Goal: Task Accomplishment & Management: Use online tool/utility

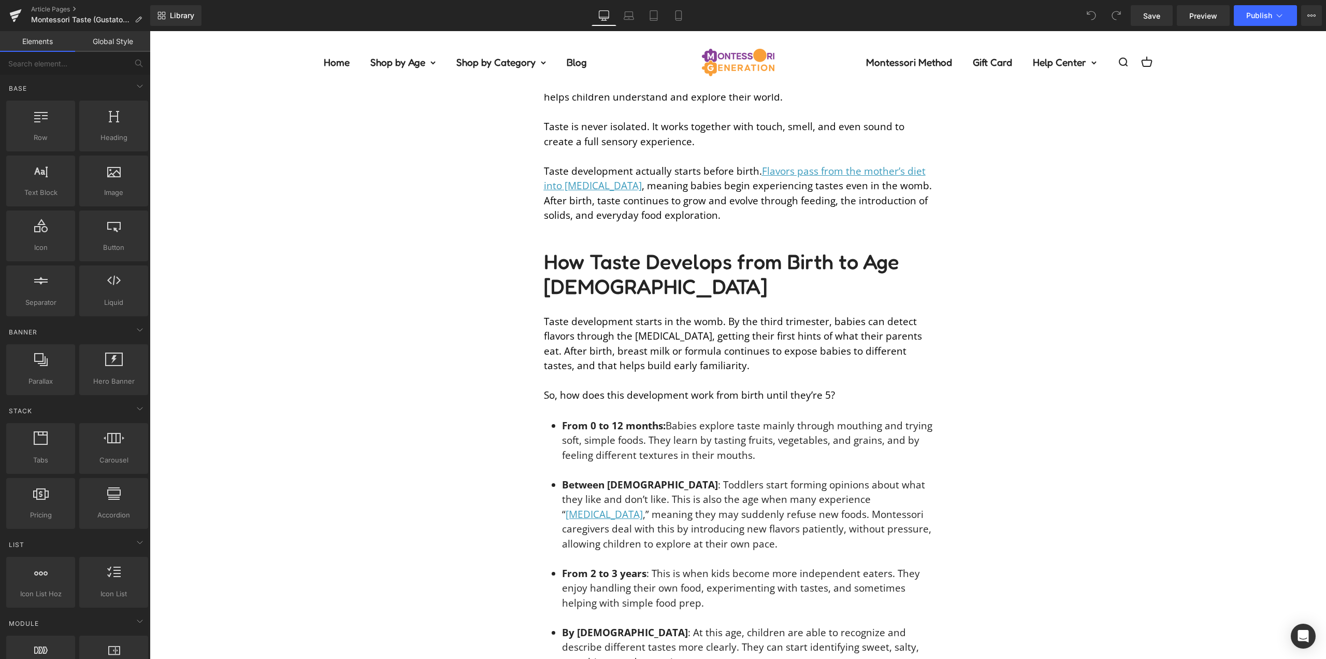
scroll to position [881, 0]
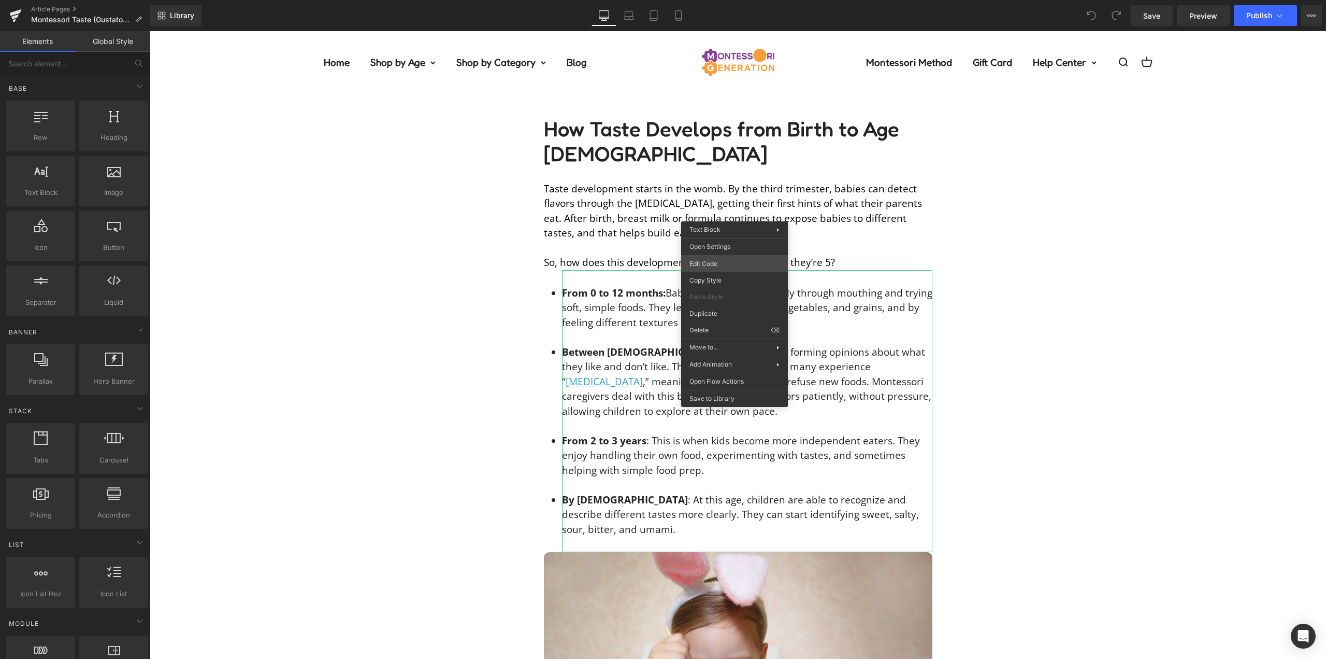
click at [733, 0] on div "You are previewing how the will restyle your page. You can not edit Elements in…" at bounding box center [663, 0] width 1326 height 0
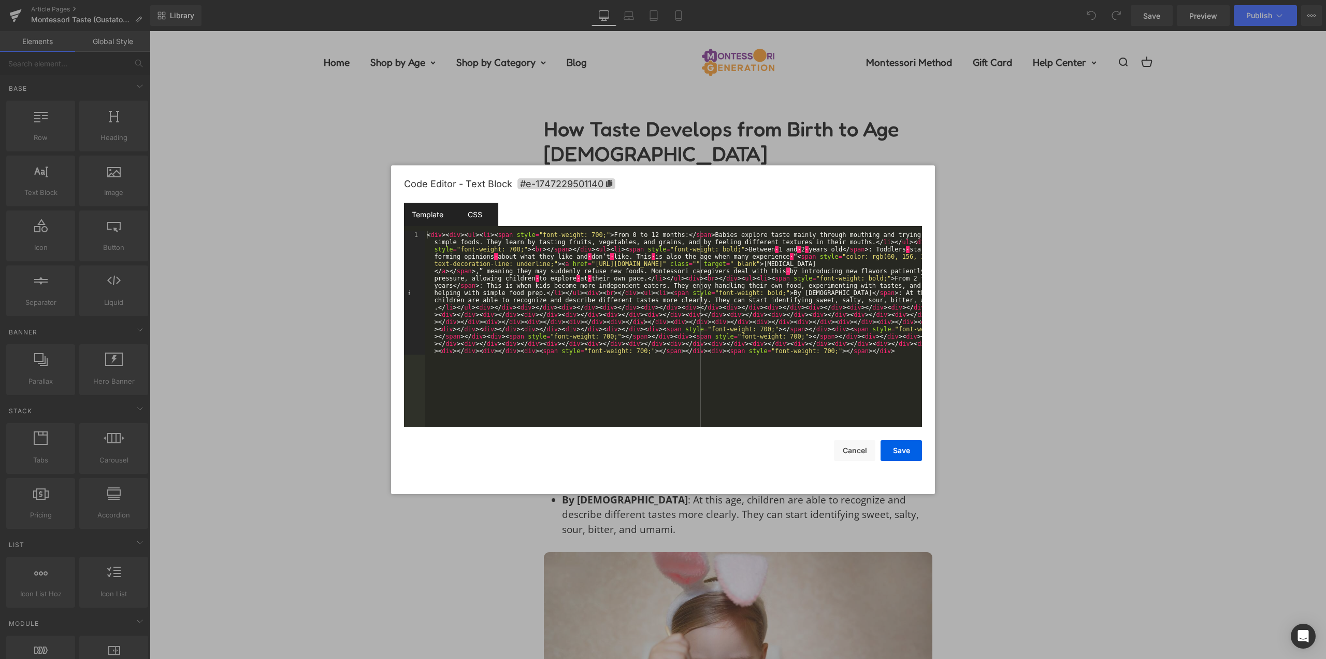
click at [468, 208] on div "CSS" at bounding box center [474, 214] width 47 height 23
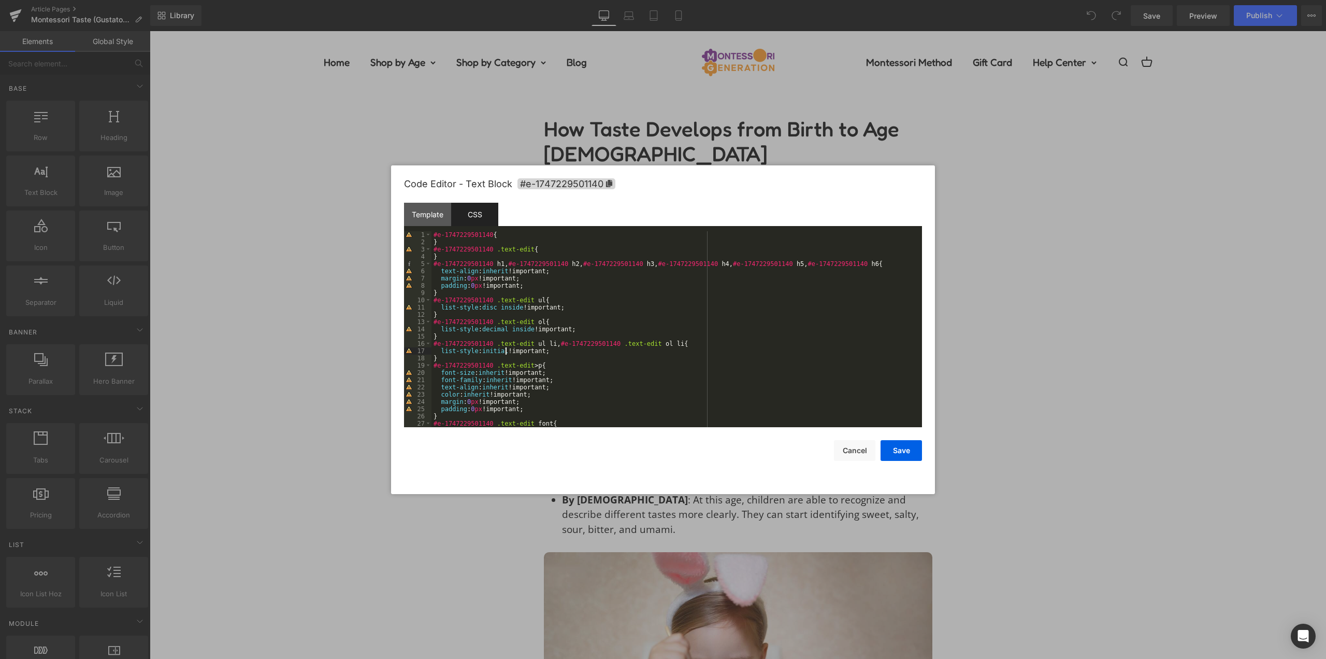
click at [506, 349] on div "#e-1747229501140 { } #e-1747229501140 .text-edit { } #e-1747229501140 h1 , #e-1…" at bounding box center [675, 336] width 487 height 210
click at [898, 448] on button "Save" at bounding box center [901, 450] width 41 height 21
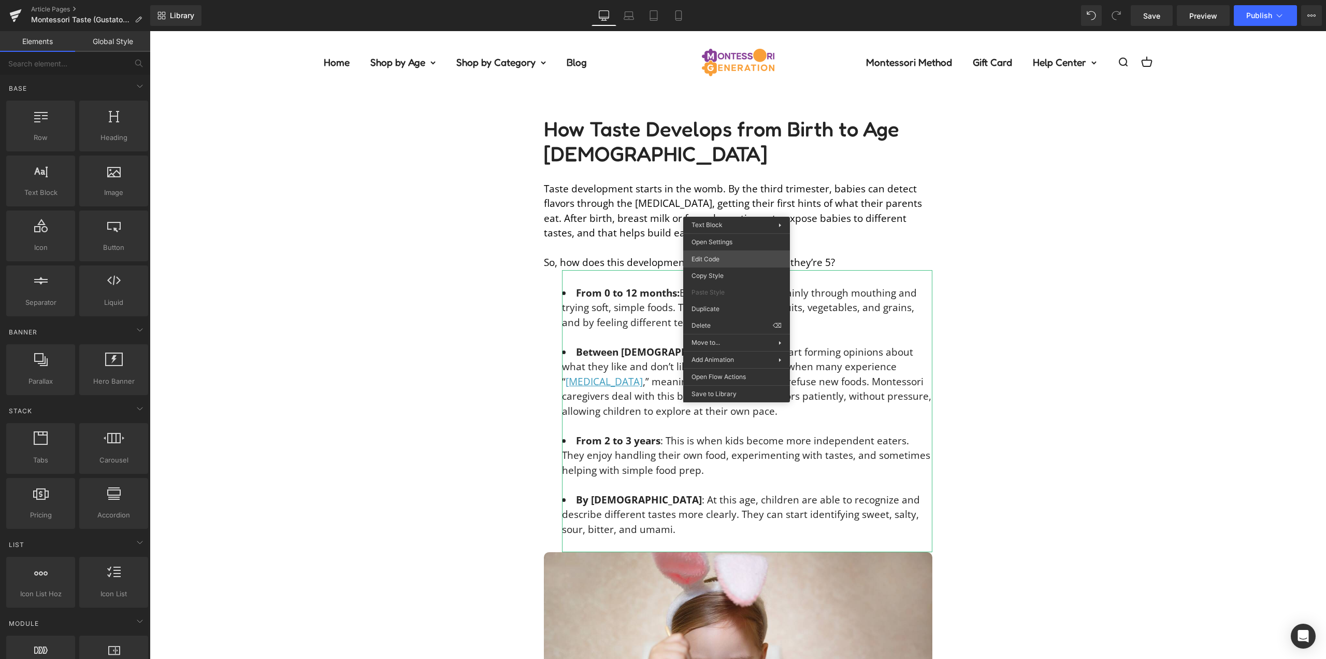
click at [723, 0] on div "You are previewing how the will restyle your page. You can not edit Elements in…" at bounding box center [663, 0] width 1326 height 0
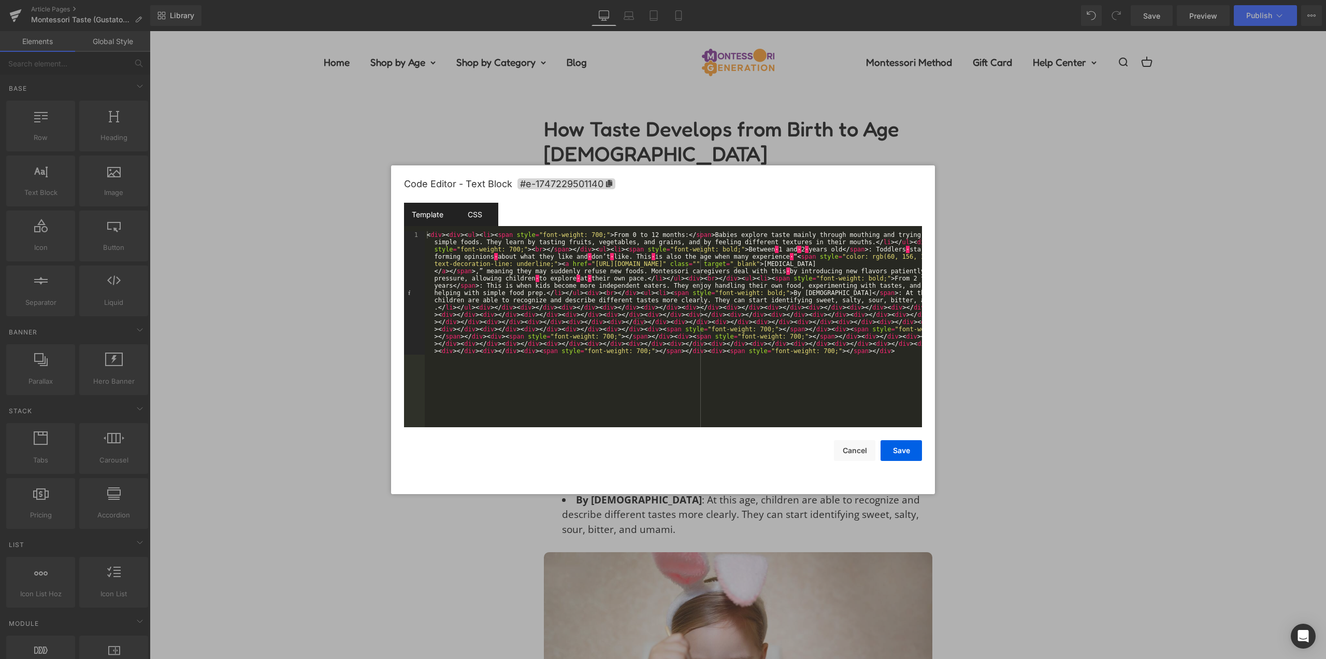
click at [481, 205] on div "CSS" at bounding box center [474, 214] width 47 height 23
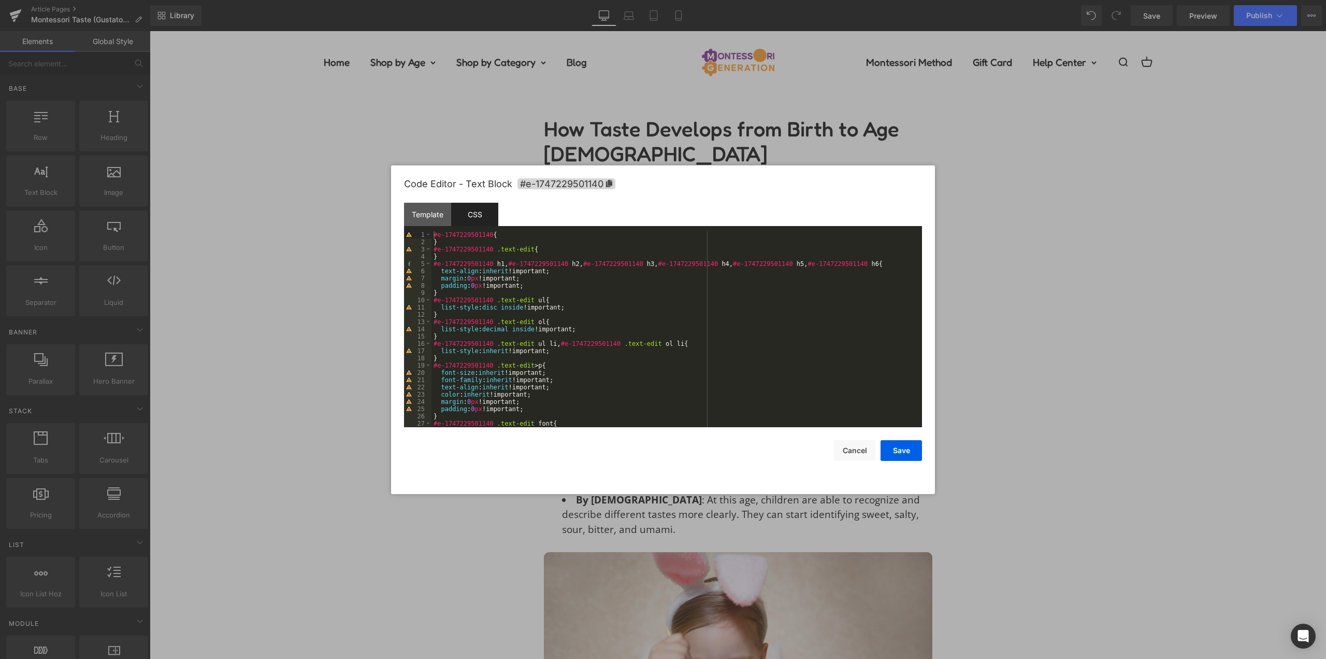
click at [505, 350] on div "#e-1747229501140 { } #e-1747229501140 .text-edit { } #e-1747229501140 h1 , #e-1…" at bounding box center [675, 336] width 487 height 210
click at [916, 459] on button "Save" at bounding box center [901, 450] width 41 height 21
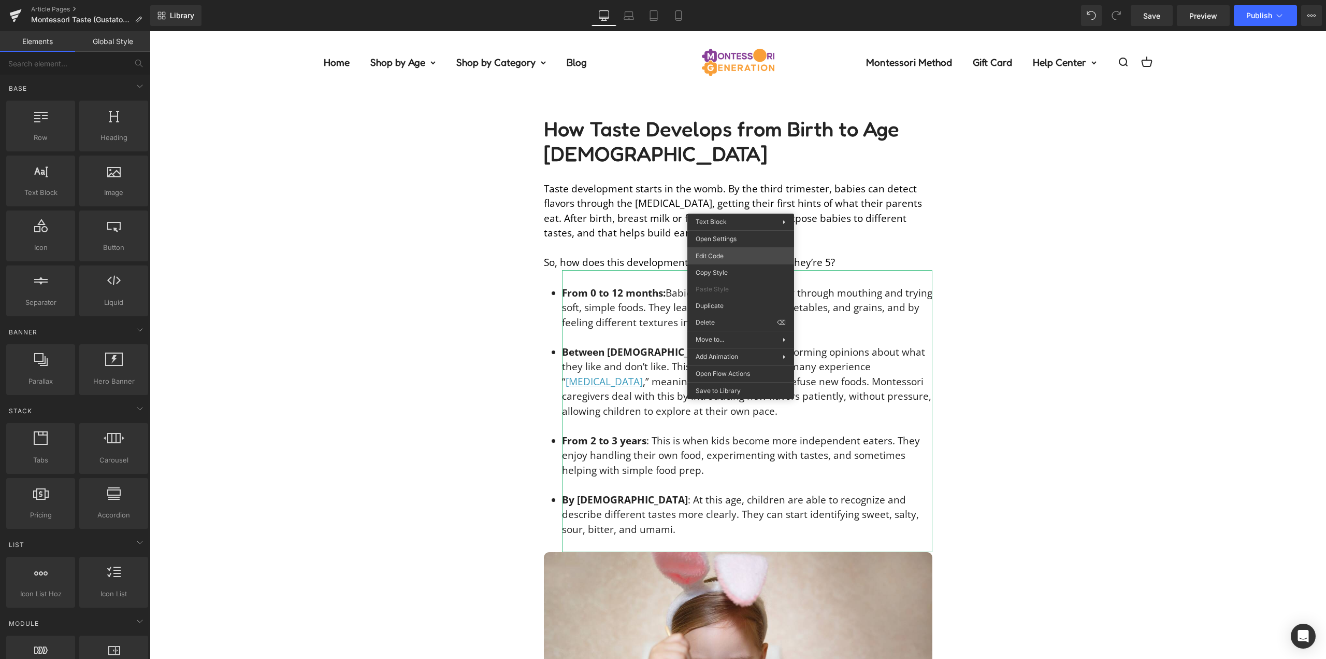
click at [726, 0] on div "You are previewing how the will restyle your page. You can not edit Elements in…" at bounding box center [663, 0] width 1326 height 0
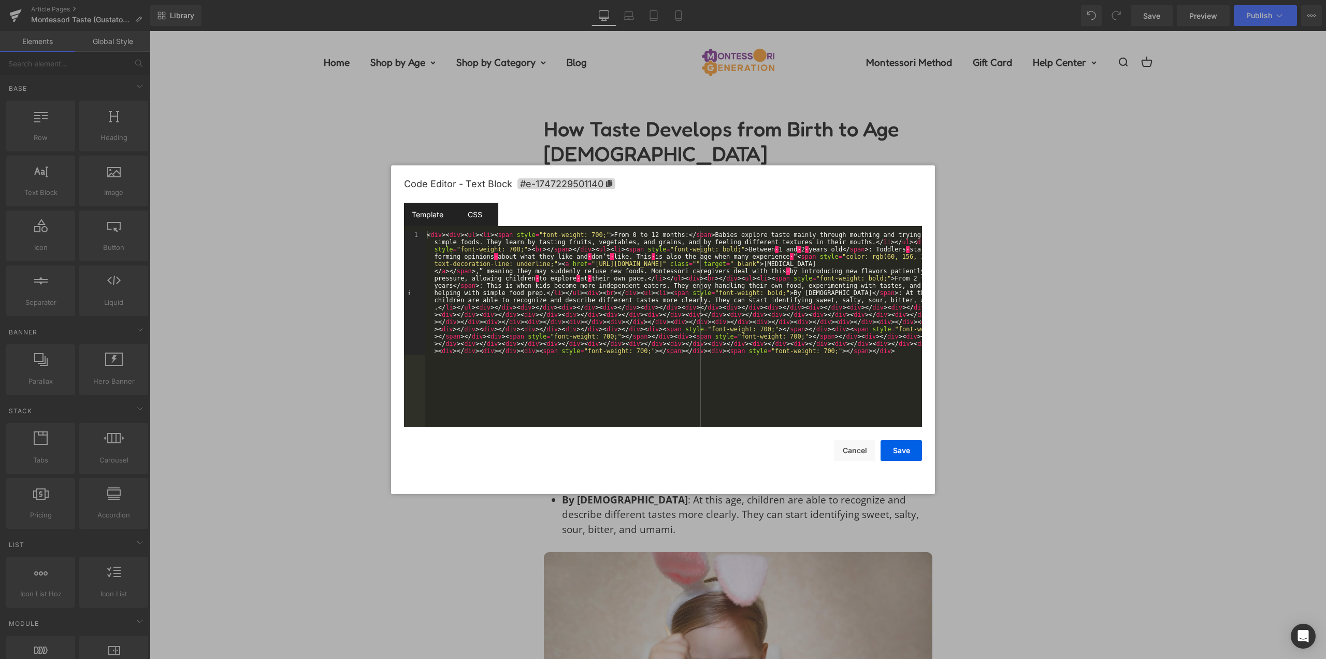
click at [473, 216] on div "CSS" at bounding box center [474, 214] width 47 height 23
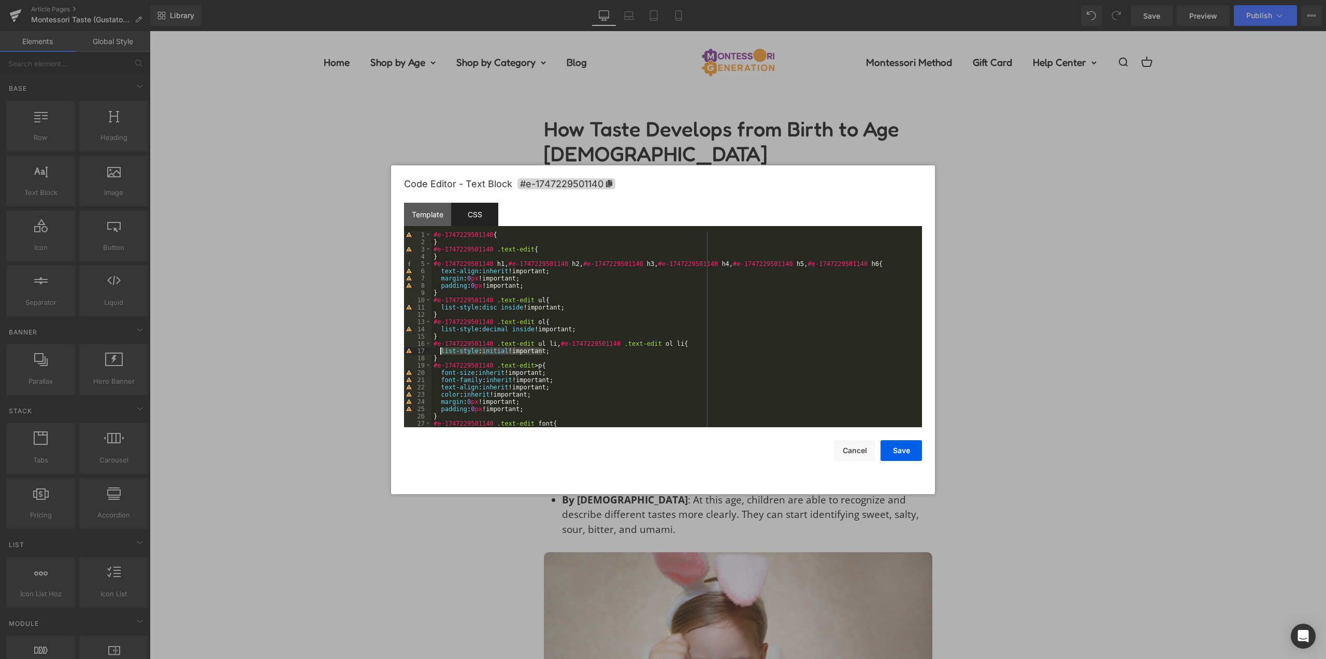
drag, startPoint x: 548, startPoint y: 351, endPoint x: 439, endPoint y: 353, distance: 109.4
click at [439, 353] on div "#e-1747229501140 { } #e-1747229501140 .text-edit { } #e-1747229501140 h1 , #e-1…" at bounding box center [675, 336] width 487 height 210
drag, startPoint x: 864, startPoint y: 448, endPoint x: 652, endPoint y: 247, distance: 291.8
click at [864, 448] on button "Cancel" at bounding box center [854, 450] width 41 height 21
